Goal: Task Accomplishment & Management: Manage account settings

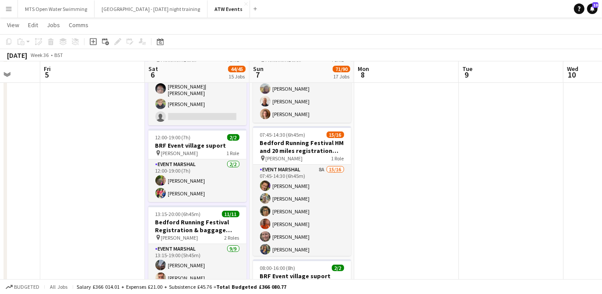
scroll to position [144, 0]
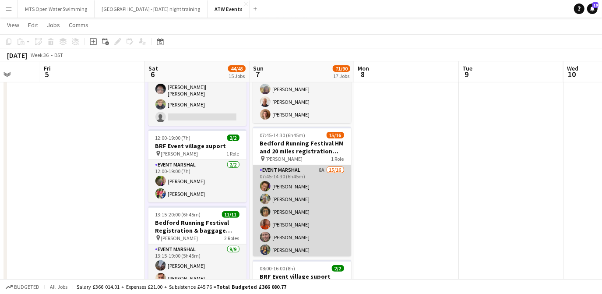
click at [316, 168] on app-card-role "Event Marshal 8A 15/16 07:45-14:30 (6h45m) [PERSON_NAME] [PERSON_NAME] [PERSON_…" at bounding box center [302, 275] width 98 height 220
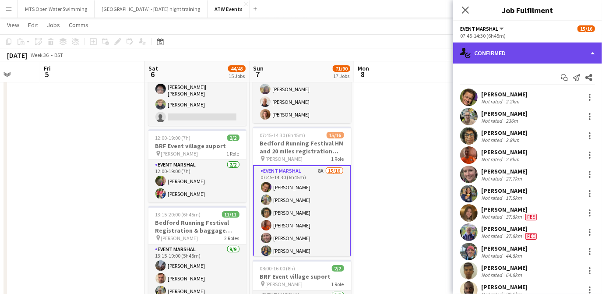
click at [539, 53] on div "single-neutral-actions-check-2 Confirmed" at bounding box center [527, 52] width 149 height 21
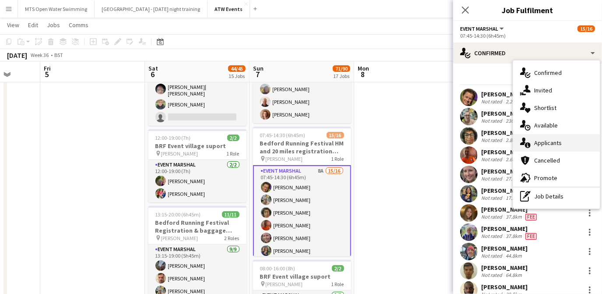
click at [544, 144] on span "Applicants" at bounding box center [548, 143] width 28 height 8
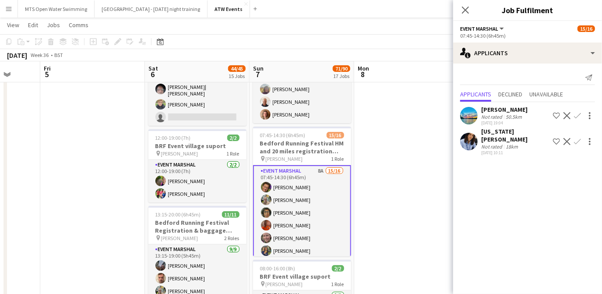
click at [582, 136] on button "Confirm" at bounding box center [577, 141] width 11 height 11
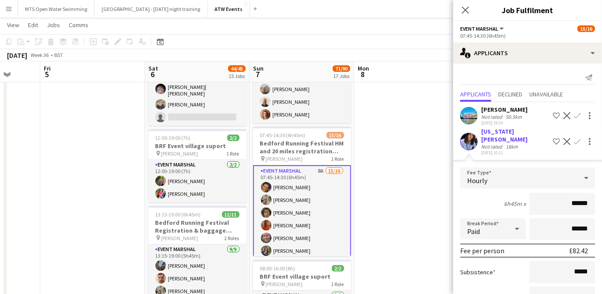
scroll to position [59, 0]
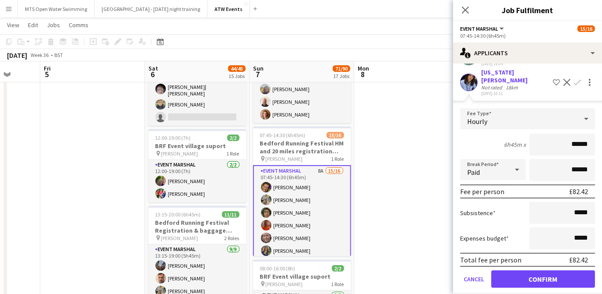
click at [500, 84] on div "Not rated" at bounding box center [492, 87] width 23 height 7
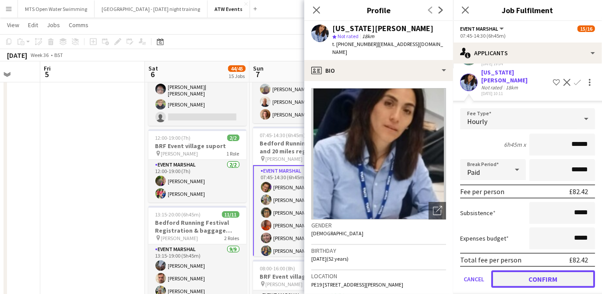
click at [524, 270] on button "Confirm" at bounding box center [543, 279] width 104 height 18
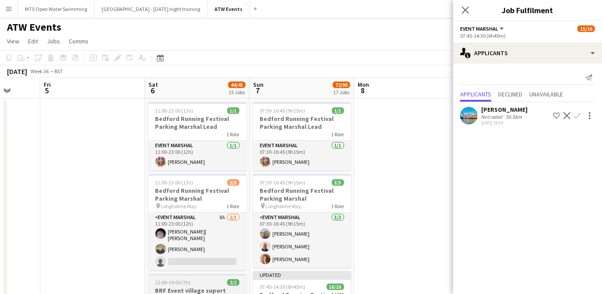
scroll to position [1, 0]
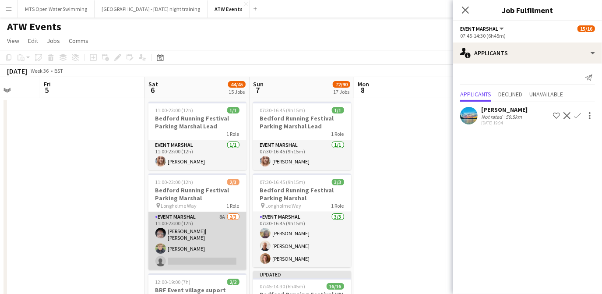
click at [219, 215] on app-card-role "Event Marshal 8A [DATE] 11:00-23:00 (12h) [PERSON_NAME]| [PERSON_NAME] single-n…" at bounding box center [197, 241] width 98 height 58
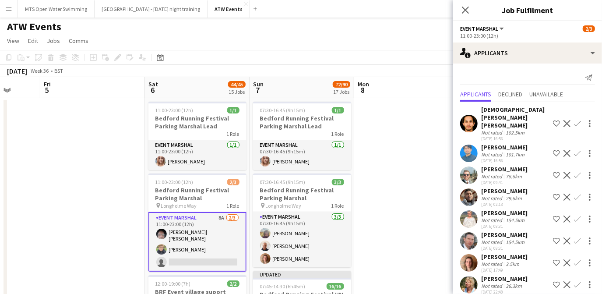
click at [576, 281] on app-icon "Confirm" at bounding box center [577, 284] width 7 height 7
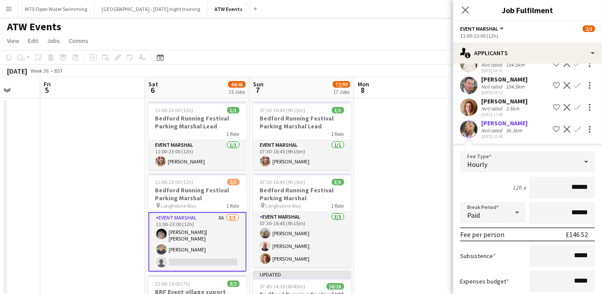
scroll to position [198, 0]
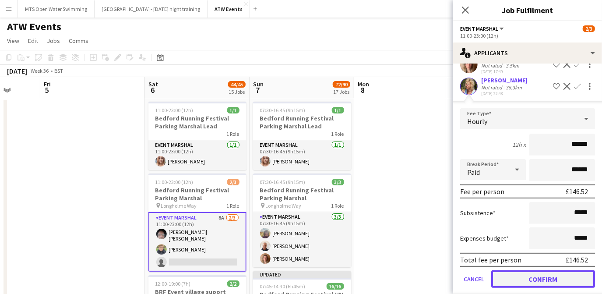
click at [554, 274] on button "Confirm" at bounding box center [543, 279] width 104 height 18
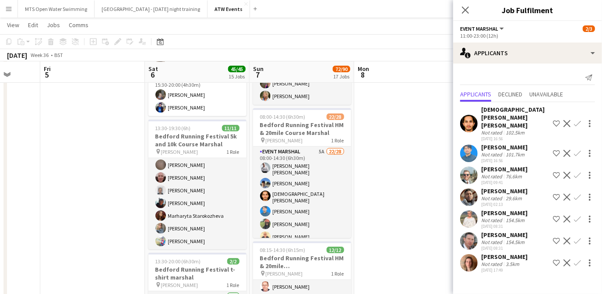
scroll to position [373, 0]
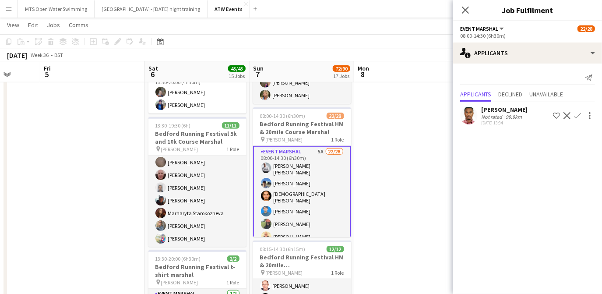
click at [581, 116] on app-icon "Confirm" at bounding box center [577, 115] width 7 height 7
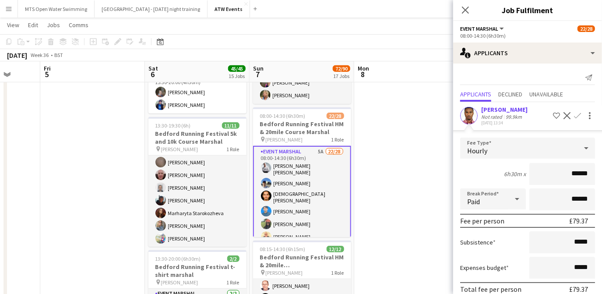
scroll to position [37, 0]
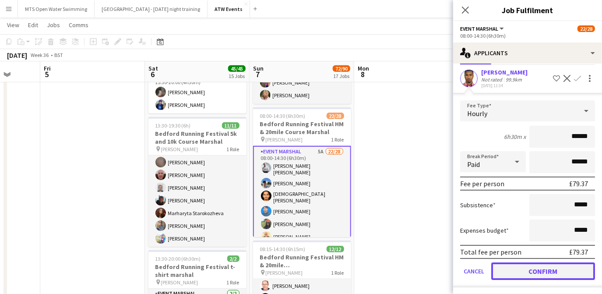
click at [536, 269] on button "Confirm" at bounding box center [543, 271] width 104 height 18
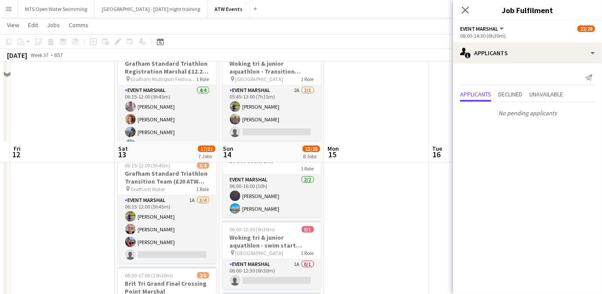
scroll to position [311, 0]
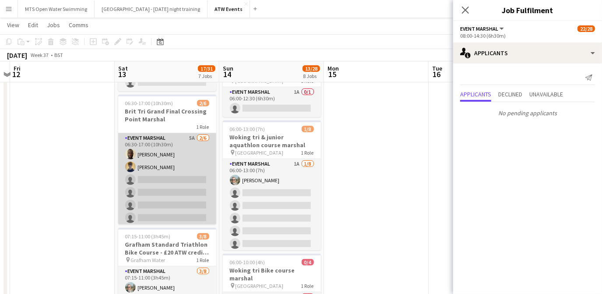
click at [184, 135] on app-card-role "Event Marshal 5A [DATE] 06:30-17:00 (10h30m) [PERSON_NAME] [PERSON_NAME] single…" at bounding box center [167, 179] width 98 height 93
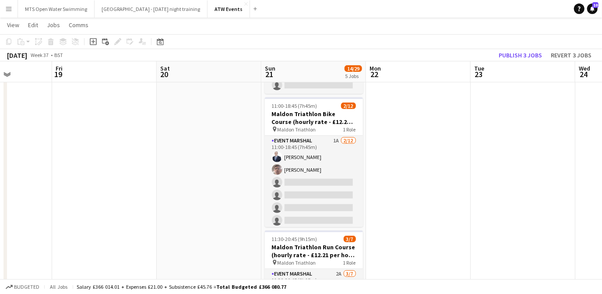
scroll to position [0, 270]
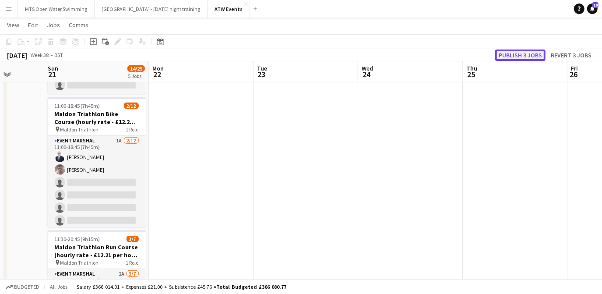
click at [516, 53] on button "Publish 3 jobs" at bounding box center [520, 54] width 50 height 11
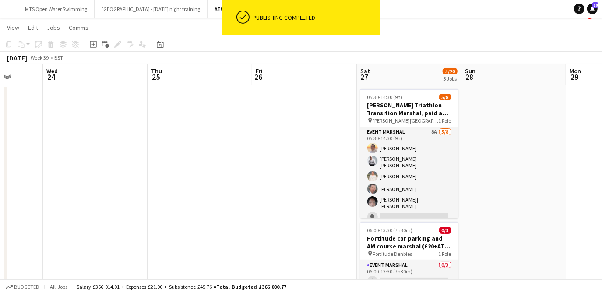
scroll to position [0, 0]
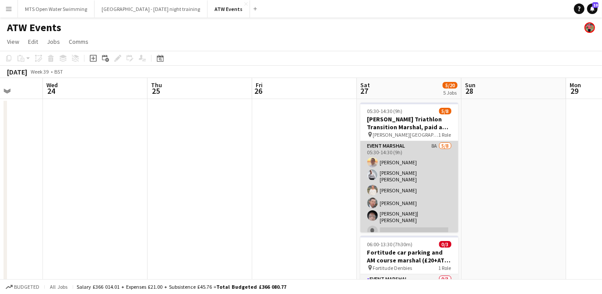
click at [426, 145] on app-card-role "Event Marshal 8A [DATE] 05:30-14:30 (9h) [PERSON_NAME] [PERSON_NAME] [PERSON_NA…" at bounding box center [409, 203] width 98 height 124
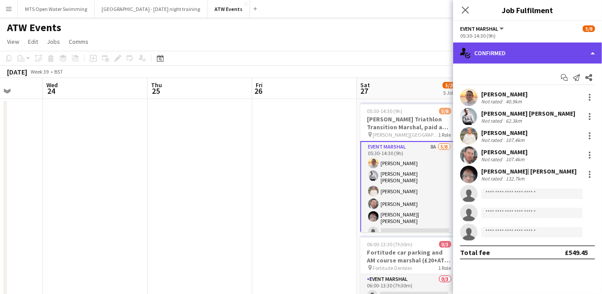
click at [521, 56] on div "single-neutral-actions-check-2 Confirmed" at bounding box center [527, 52] width 149 height 21
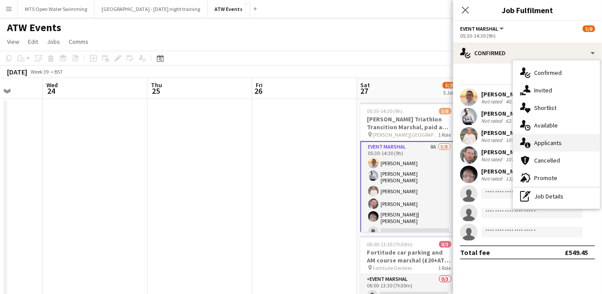
click at [550, 142] on span "Applicants" at bounding box center [548, 143] width 28 height 8
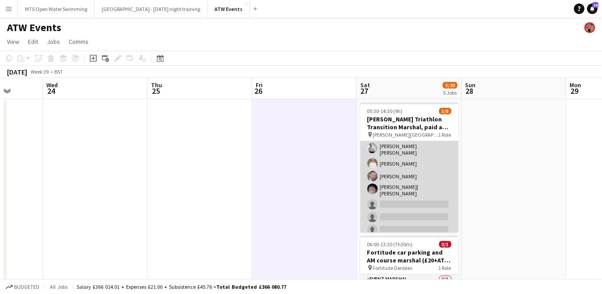
scroll to position [26, 0]
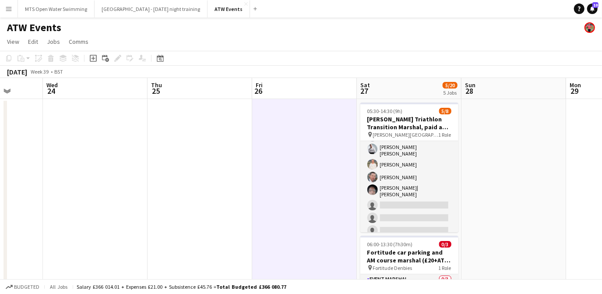
click at [267, 293] on div "Budgeted All jobs Salary £366 014.01 + Expenses £21.00 + Subsistence £45.76 = T…" at bounding box center [301, 286] width 602 height 15
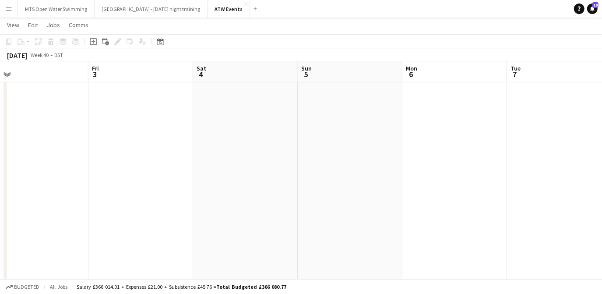
scroll to position [0, 330]
